Goal: Task Accomplishment & Management: Complete application form

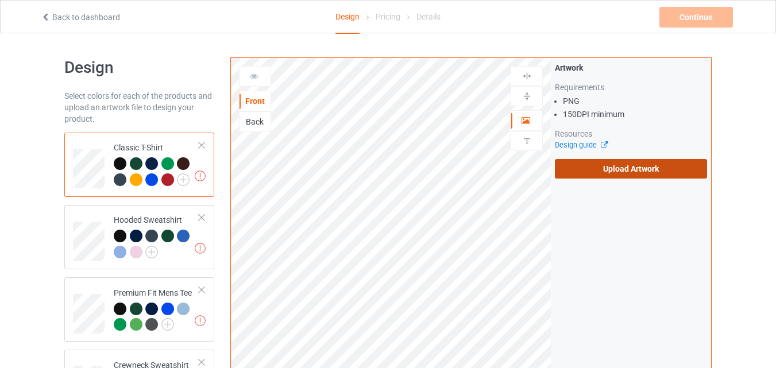
click at [623, 166] on label "Upload Artwork" at bounding box center [631, 169] width 152 height 20
click at [0, 0] on input "Upload Artwork" at bounding box center [0, 0] width 0 height 0
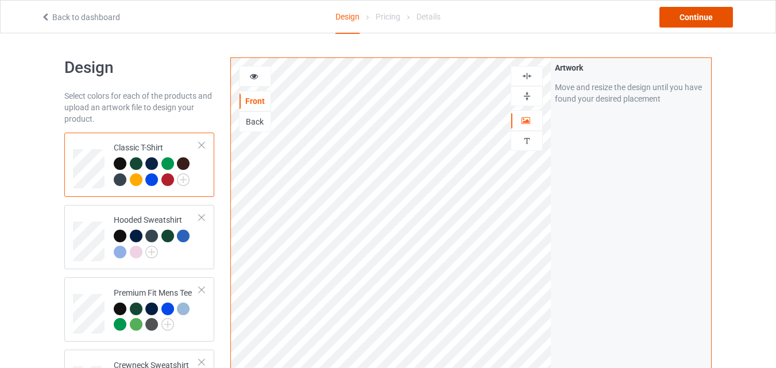
click at [699, 19] on div "Continue" at bounding box center [697, 17] width 74 height 21
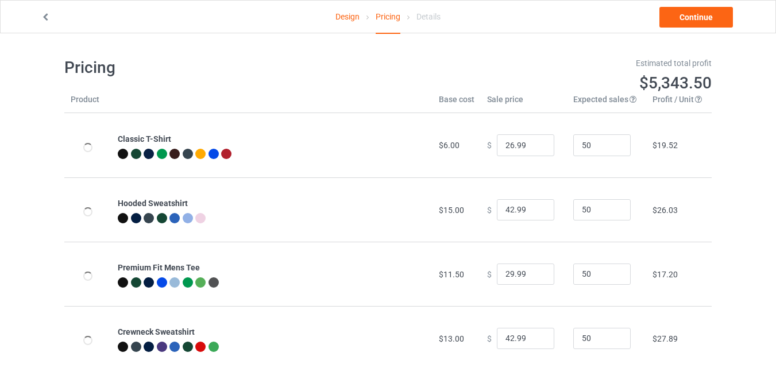
click at [728, 5] on div "Design Pricing Details Continue" at bounding box center [388, 17] width 711 height 32
click at [710, 11] on link "Continue" at bounding box center [697, 17] width 74 height 21
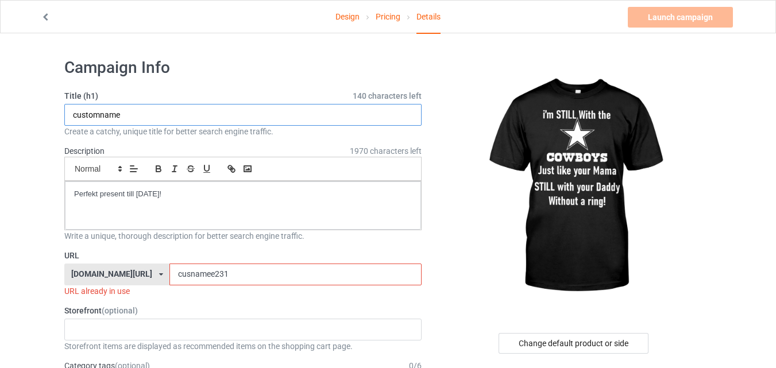
click at [179, 120] on input "customname" at bounding box center [242, 115] width 357 height 22
type input "i'mstillwithme"
click at [218, 277] on input "cusnamee231" at bounding box center [295, 275] width 252 height 22
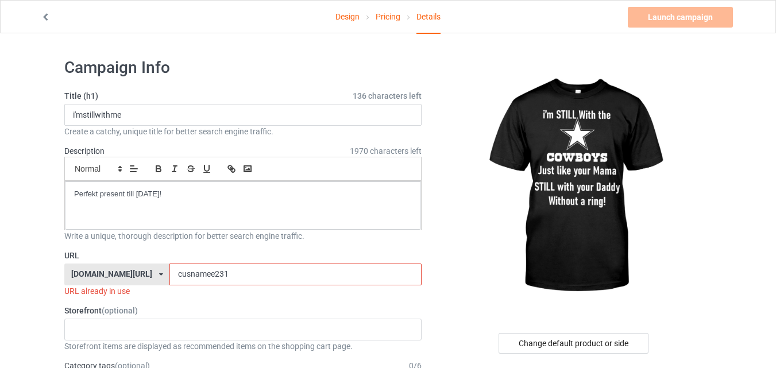
paste input "i'mstillwithme"
type input "cusnamee231i'mstillwithme"
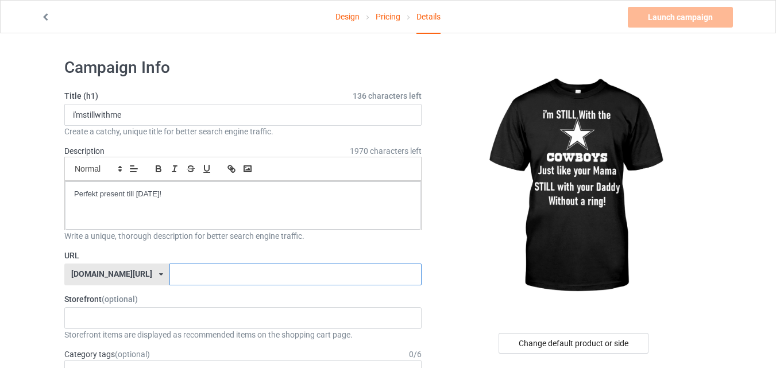
paste input "i'mstillwithme"
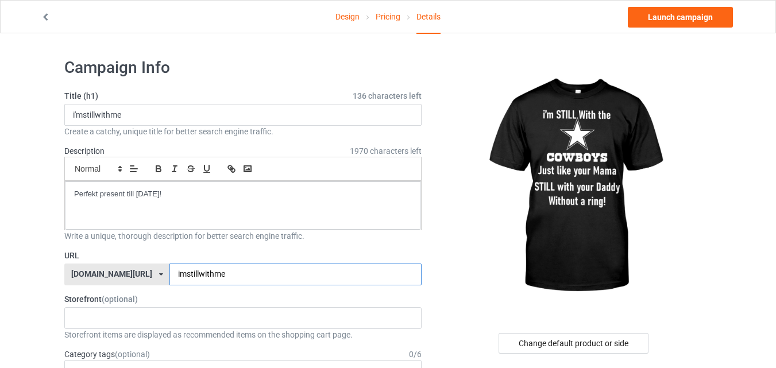
type input "imstillwithme"
click at [292, 259] on label "URL" at bounding box center [242, 255] width 357 height 11
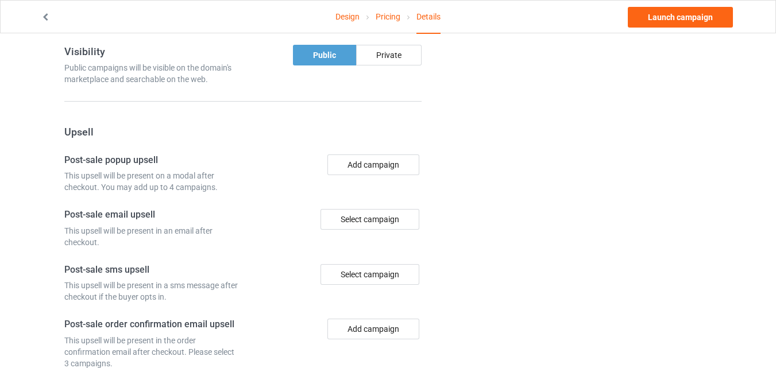
scroll to position [856, 0]
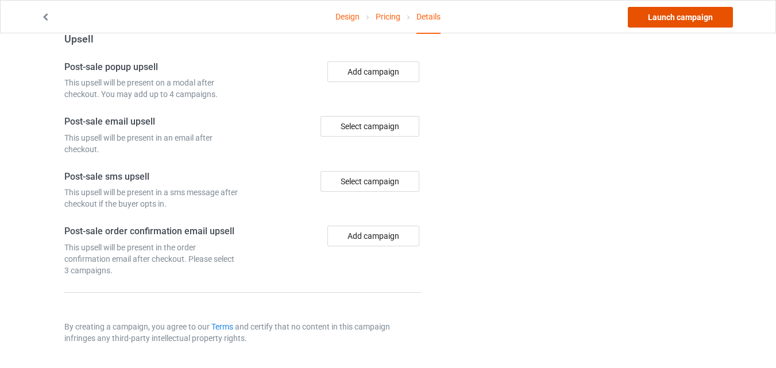
click at [687, 26] on link "Launch campaign" at bounding box center [680, 17] width 105 height 21
